Goal: Task Accomplishment & Management: Use online tool/utility

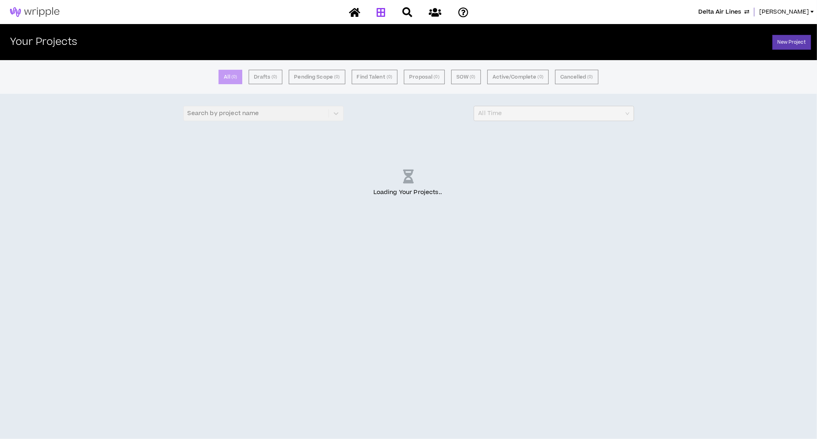
click at [391, 242] on div "All ( 0 ) Drafts ( 0 ) Pending Scope ( 0 ) Find Talent ( 0 ) Proposal ( 0 ) SOW…" at bounding box center [408, 249] width 817 height 379
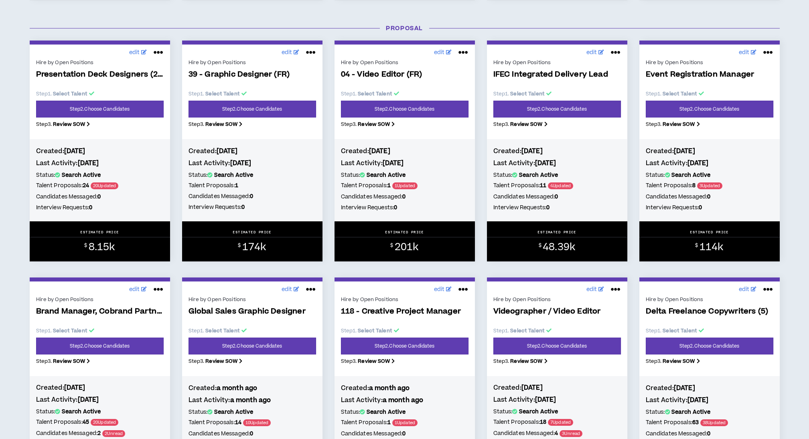
scroll to position [376, 0]
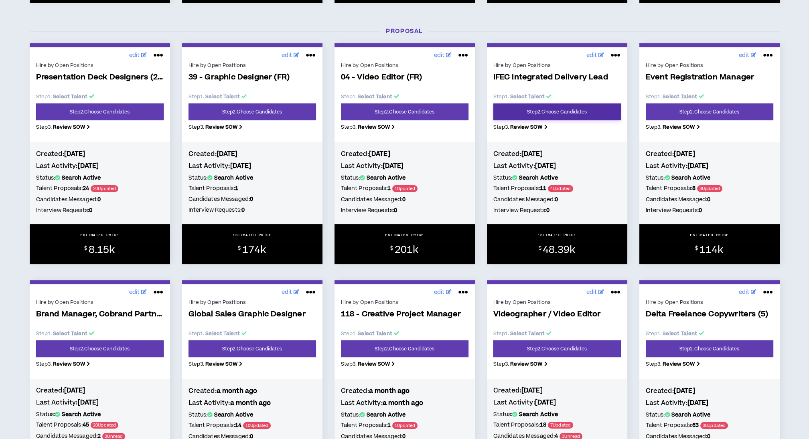
click at [538, 108] on link "Step 2 . Choose Candidates" at bounding box center [556, 111] width 127 height 17
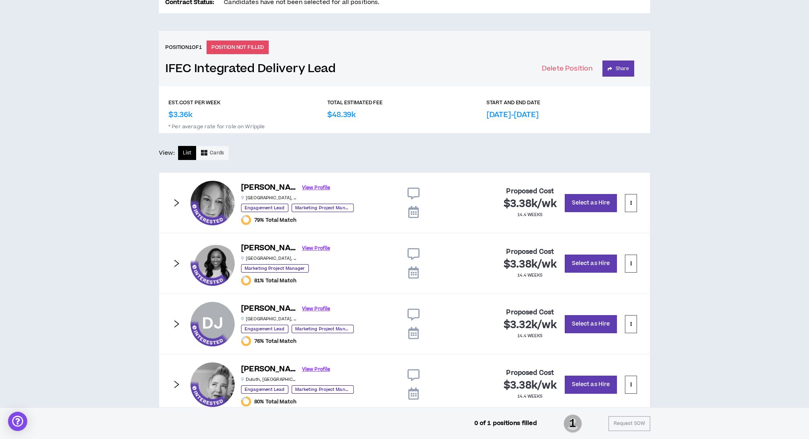
scroll to position [298, 0]
click at [622, 68] on button "Share" at bounding box center [618, 68] width 32 height 16
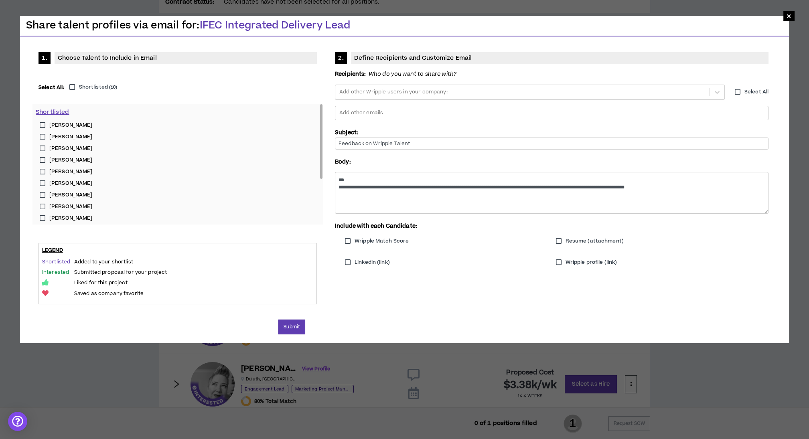
click at [44, 218] on label "[PERSON_NAME]" at bounding box center [178, 218] width 284 height 12
click at [292, 328] on button "Submit" at bounding box center [291, 326] width 27 height 15
click at [423, 148] on input "Feedback on Wripple Talent" at bounding box center [551, 144] width 433 height 12
click at [407, 113] on div at bounding box center [551, 113] width 426 height 12
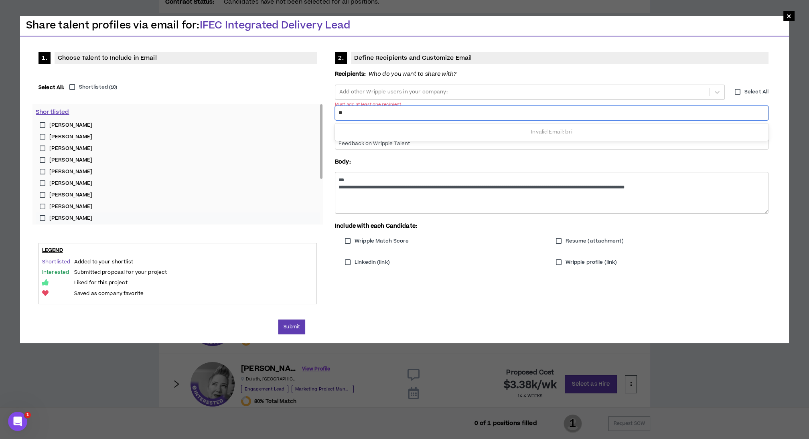
type input "*"
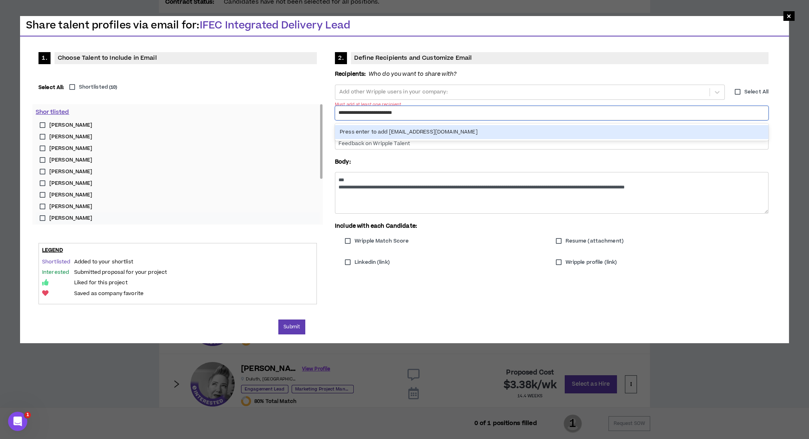
type input "**********"
click at [413, 133] on div "Press enter to add laurenandbridget@wripple.com" at bounding box center [551, 132] width 433 height 14
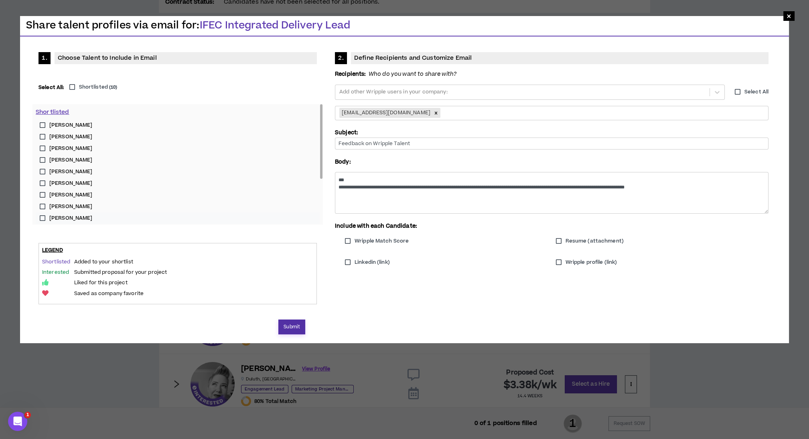
click at [292, 330] on button "Submit" at bounding box center [291, 326] width 27 height 15
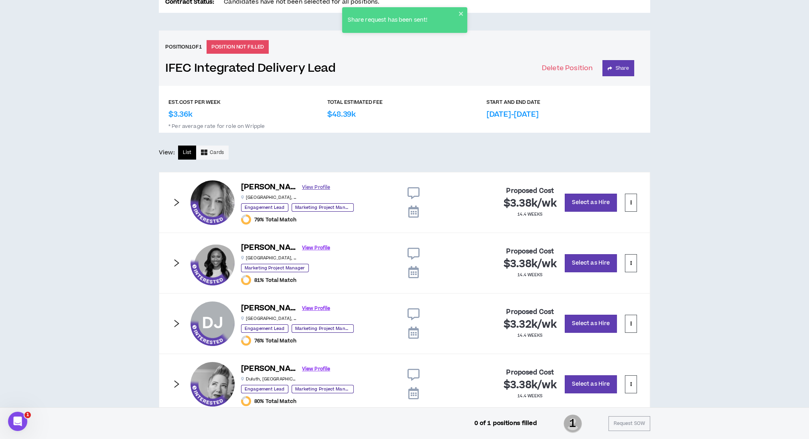
click at [302, 186] on link "View Profile" at bounding box center [316, 187] width 28 height 14
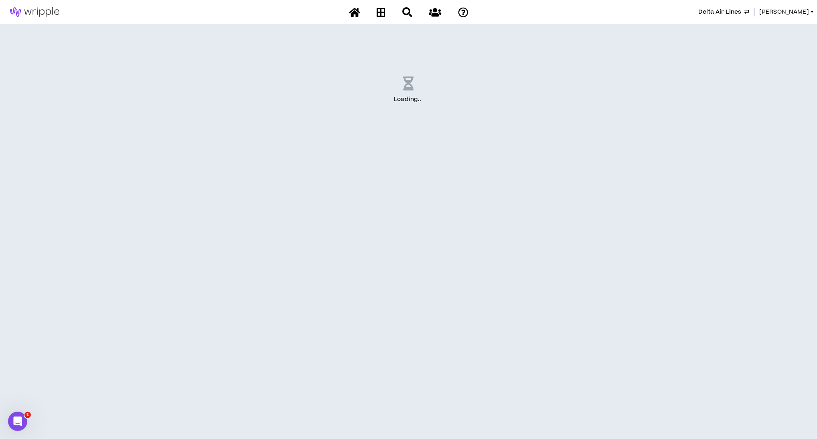
click at [505, 131] on div "Loading .. ." at bounding box center [408, 90] width 797 height 100
click at [238, 40] on div "Loading .. ." at bounding box center [408, 90] width 797 height 100
click at [408, 107] on button "Retry" at bounding box center [408, 110] width 48 height 21
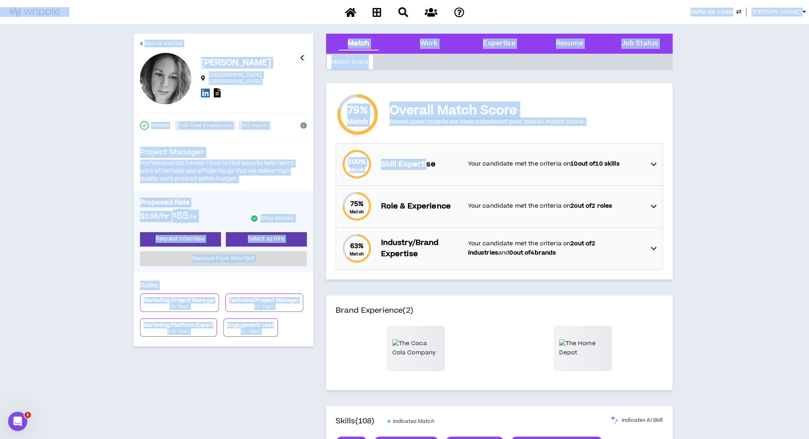
drag, startPoint x: 425, startPoint y: 178, endPoint x: 303, endPoint y: 4, distance: 212.2
drag, startPoint x: 303, startPoint y: 4, endPoint x: 259, endPoint y: 95, distance: 100.6
click at [259, 95] on div at bounding box center [249, 94] width 96 height 12
click at [219, 91] on icon at bounding box center [217, 92] width 7 height 9
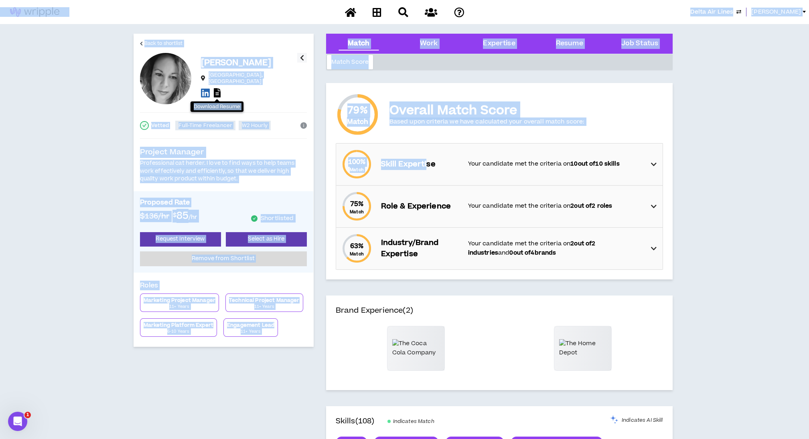
click at [262, 88] on div at bounding box center [249, 94] width 96 height 12
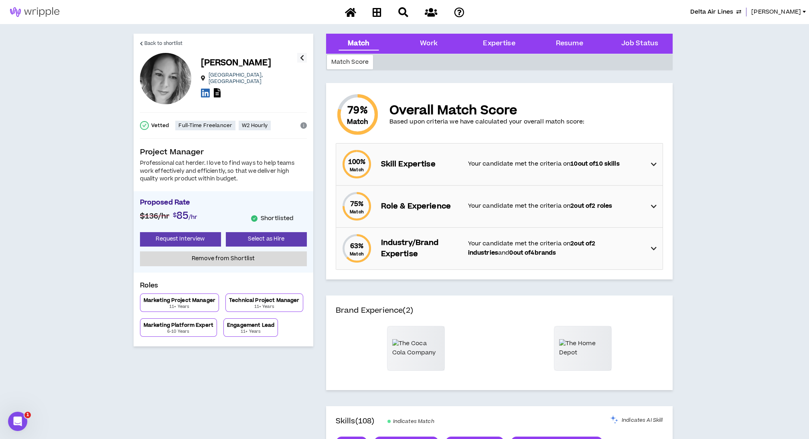
click at [221, 88] on div at bounding box center [249, 94] width 96 height 12
click at [217, 88] on icon at bounding box center [217, 92] width 7 height 9
